Goal: Task Accomplishment & Management: Use online tool/utility

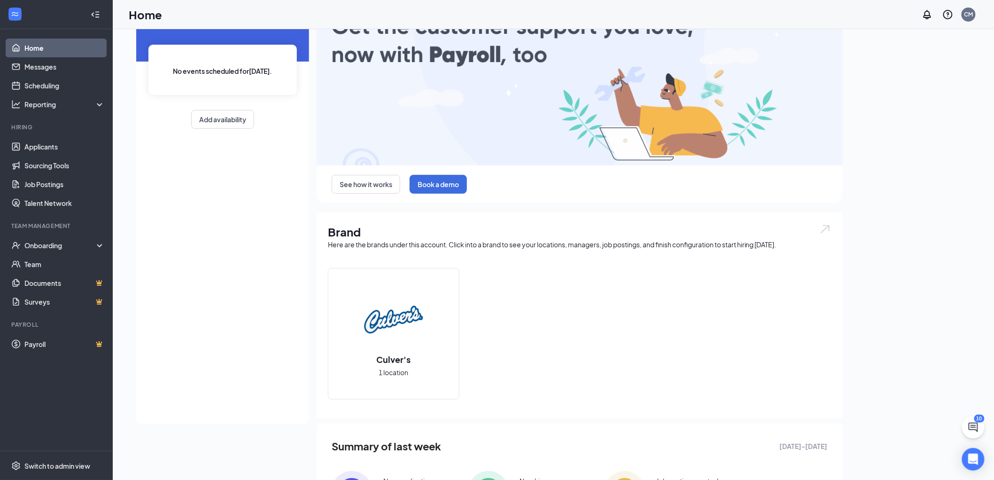
scroll to position [128, 0]
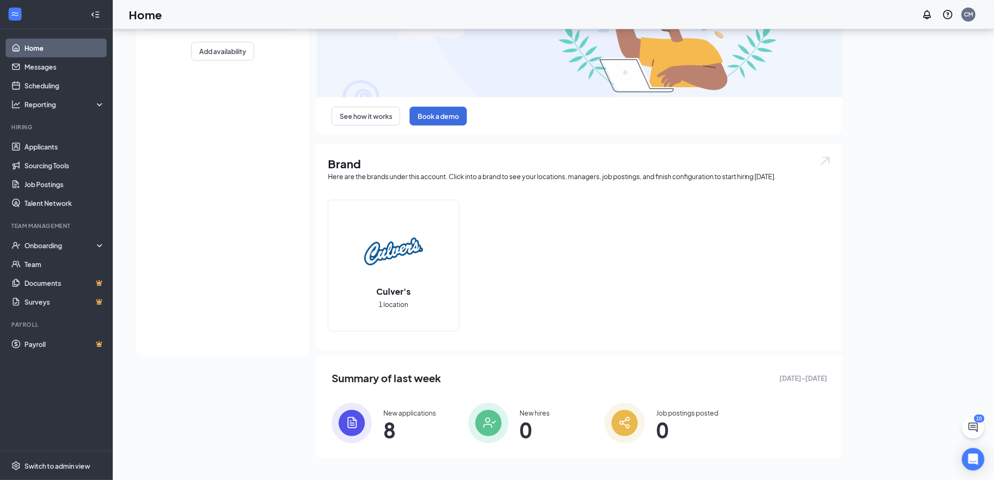
click at [414, 419] on div "New applications 8" at bounding box center [409, 423] width 53 height 30
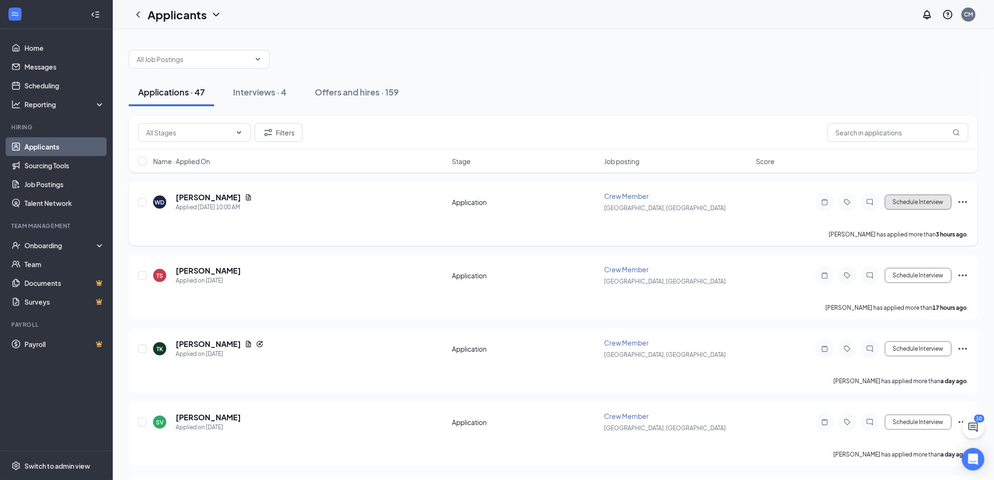
click at [907, 199] on button "Schedule Interview" at bounding box center [918, 201] width 67 height 15
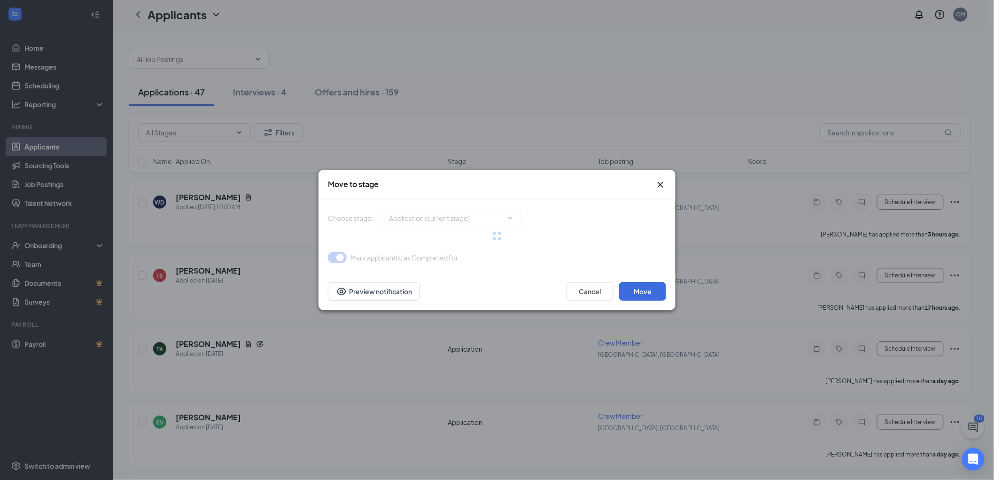
type input "Onsite Interview (next stage)"
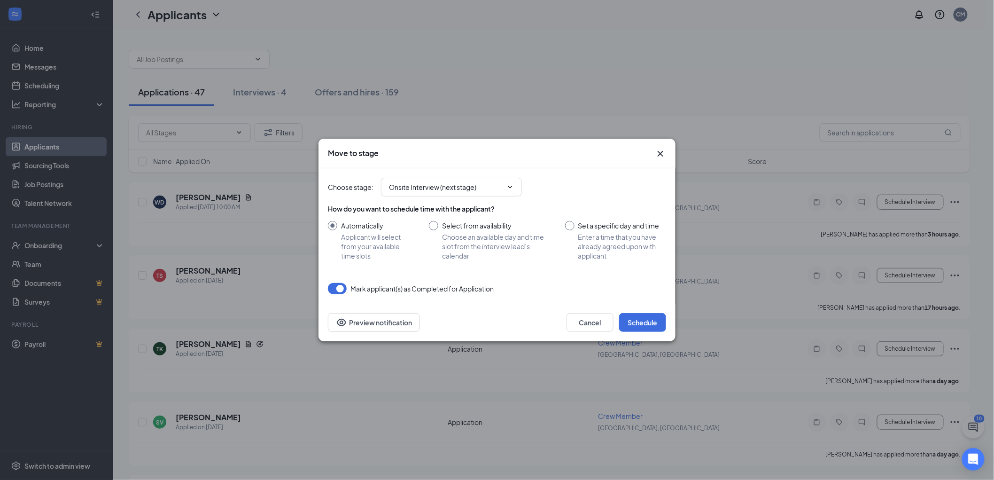
click at [433, 225] on input "Select from availability Choose an available day and time slot from the intervi…" at bounding box center [487, 240] width 117 height 39
radio input "true"
radio input "false"
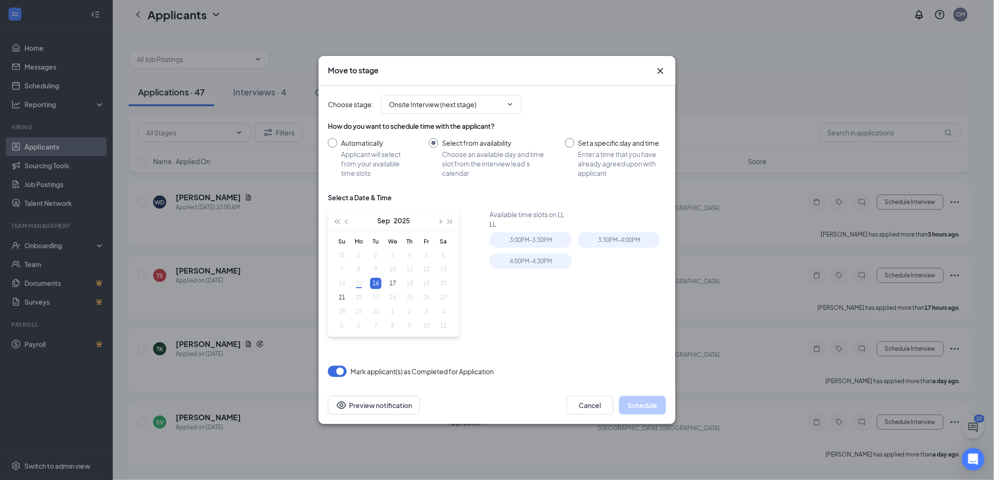
type input "[DATE]"
click at [658, 72] on icon "Cross" at bounding box center [660, 70] width 11 height 11
